Goal: Information Seeking & Learning: Compare options

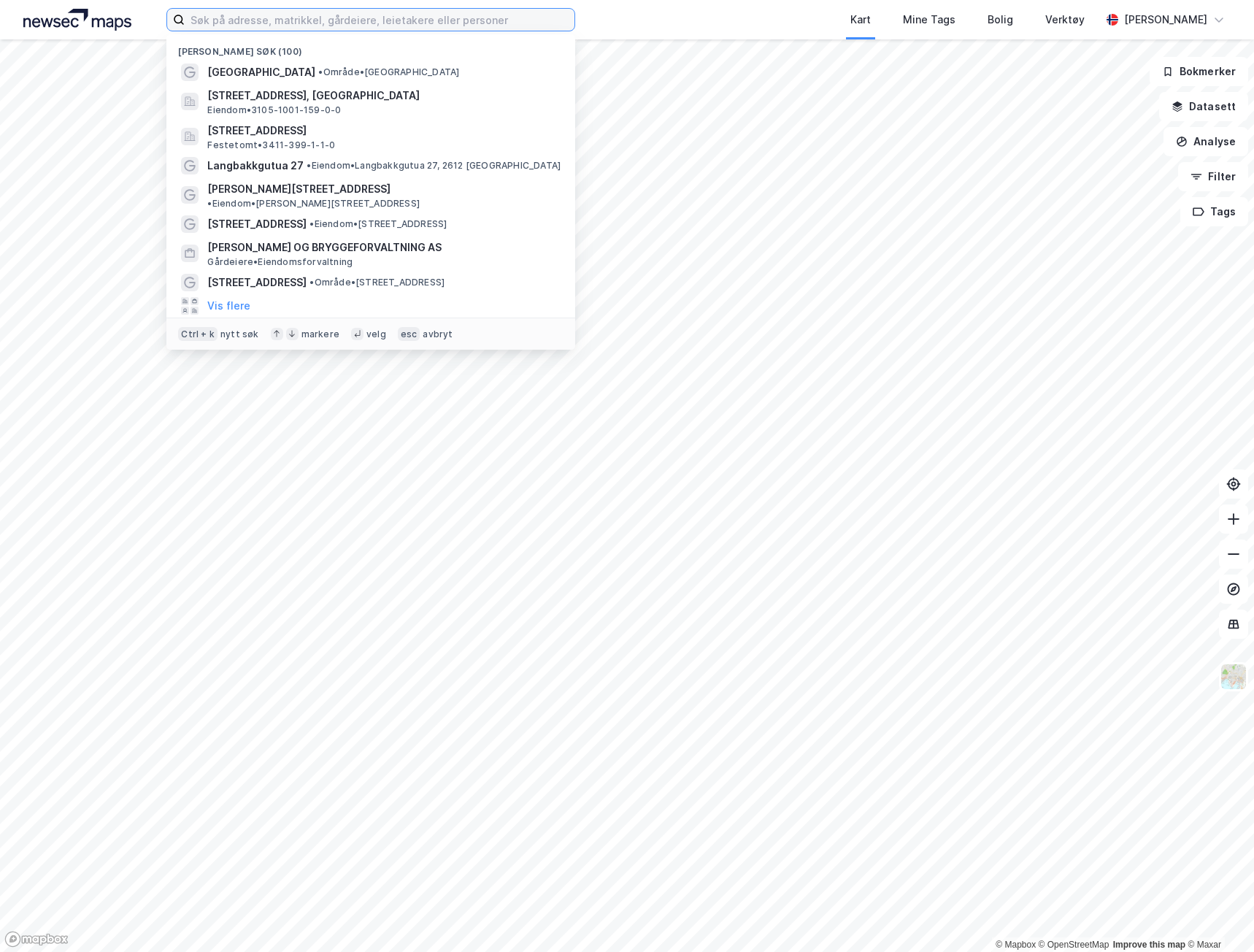
click at [388, 13] on input at bounding box center [380, 19] width 389 height 22
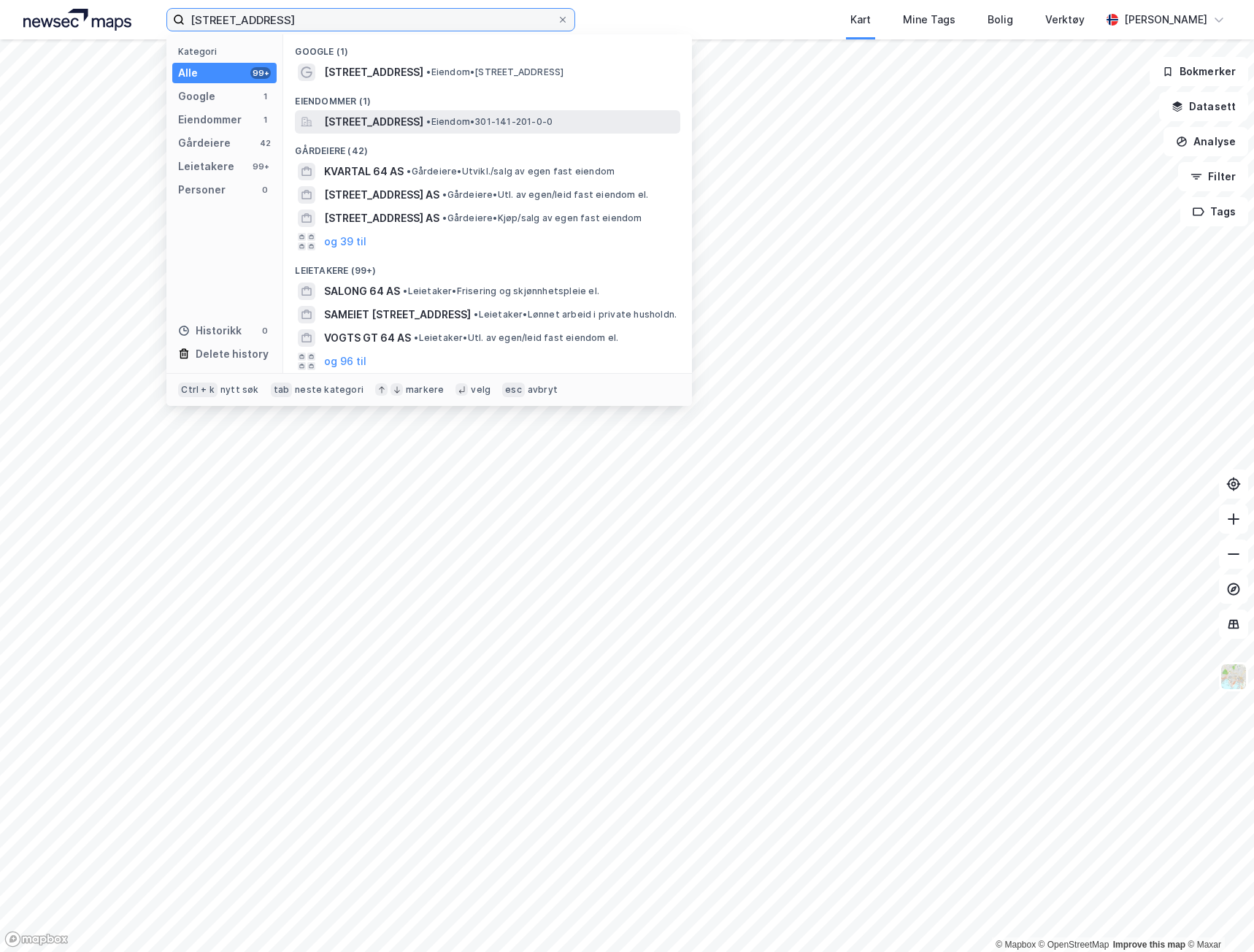
type input "[STREET_ADDRESS]"
click at [423, 117] on span "[STREET_ADDRESS]" at bounding box center [374, 122] width 99 height 17
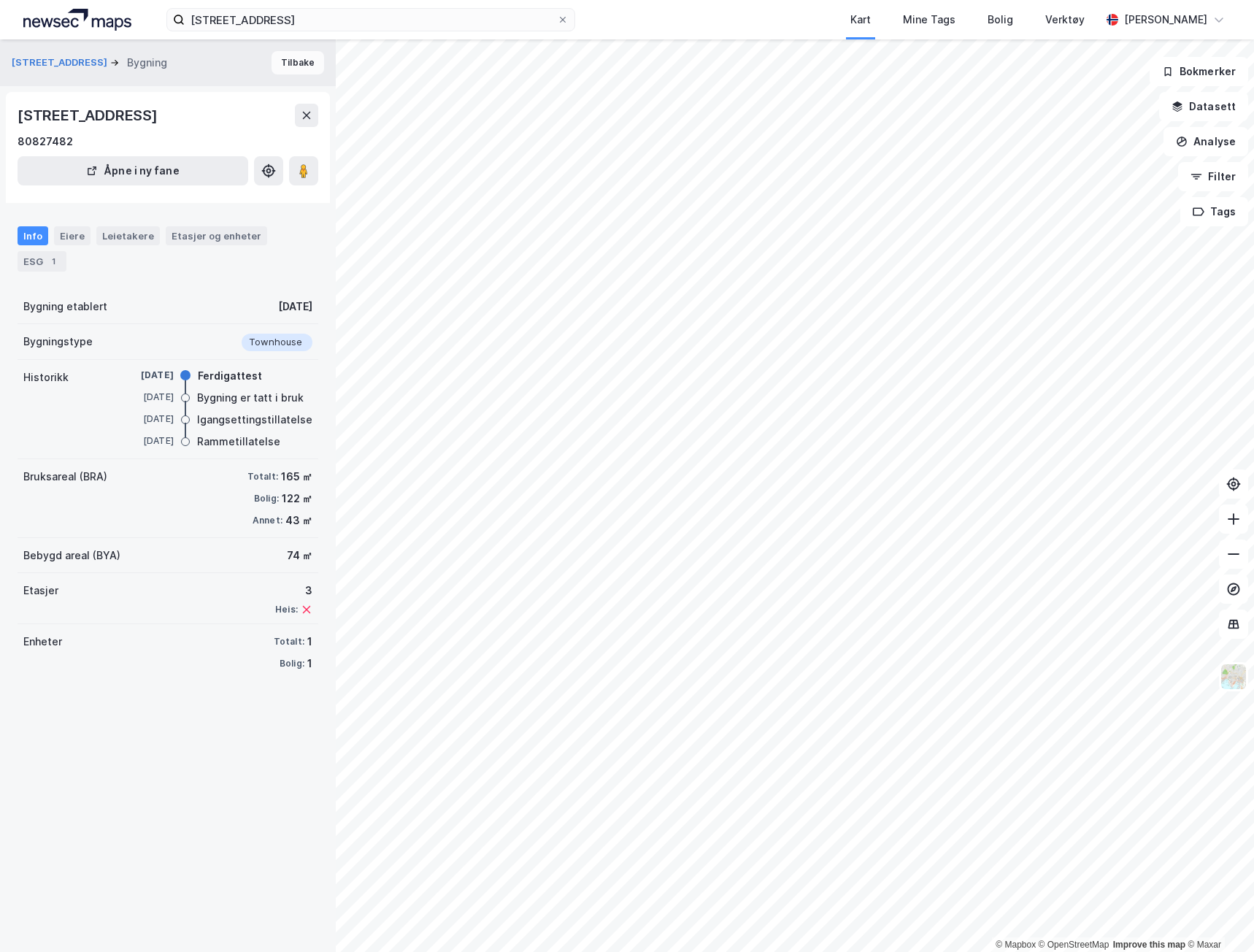
click at [277, 61] on button "Tilbake" at bounding box center [297, 63] width 52 height 23
